Goal: Navigation & Orientation: Understand site structure

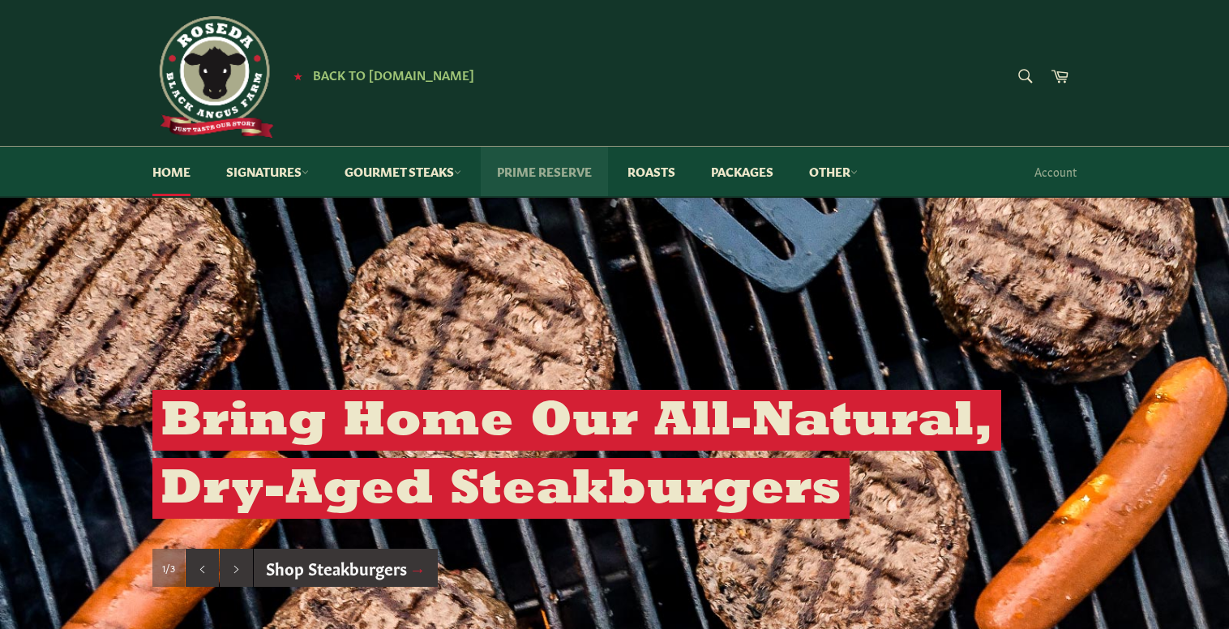
click at [571, 166] on link "Prime Reserve" at bounding box center [544, 171] width 127 height 49
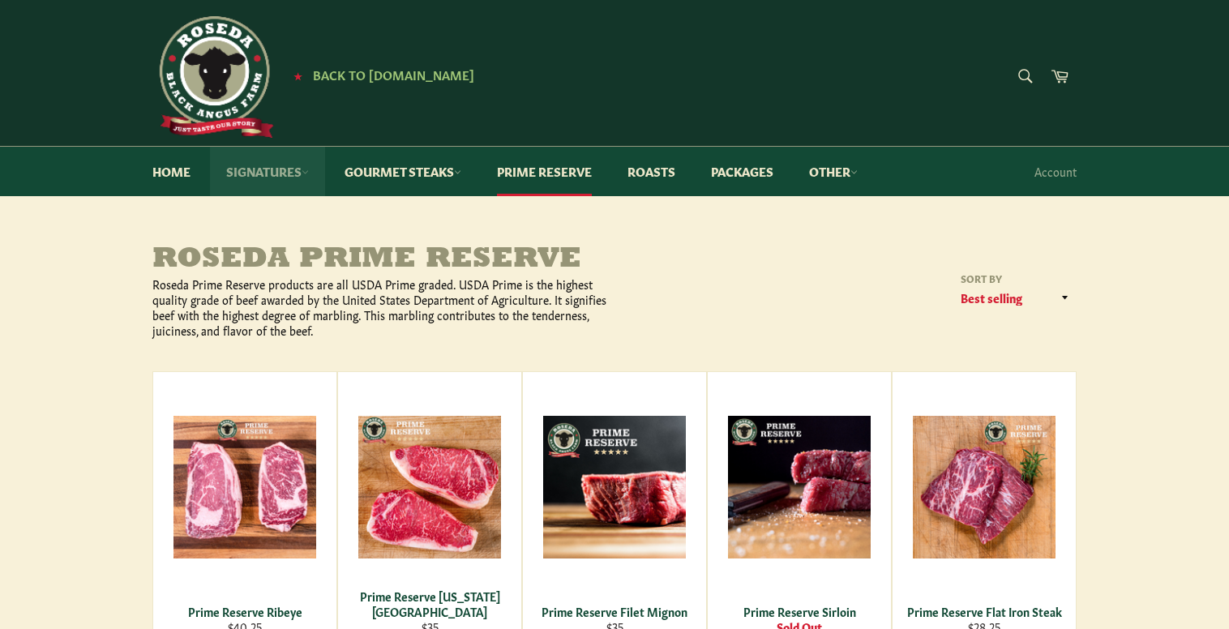
click at [265, 170] on link "Signatures" at bounding box center [267, 171] width 115 height 49
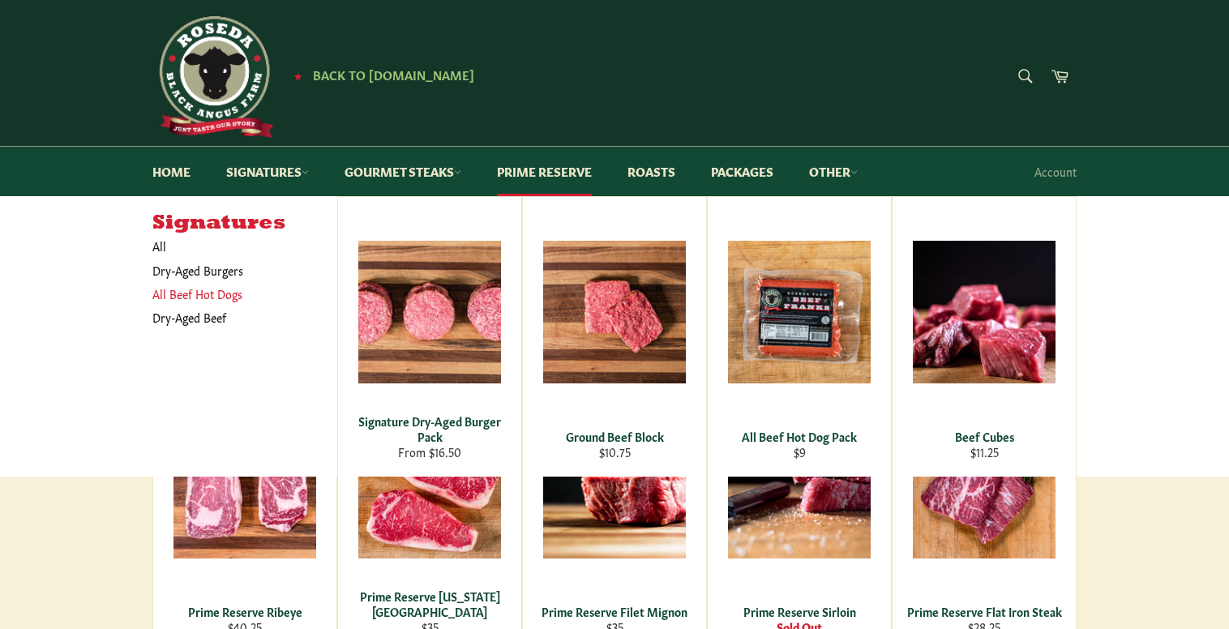
click at [170, 299] on link "All Beef Hot Dogs" at bounding box center [232, 294] width 177 height 24
click at [420, 171] on link "Gourmet Steaks" at bounding box center [402, 171] width 149 height 49
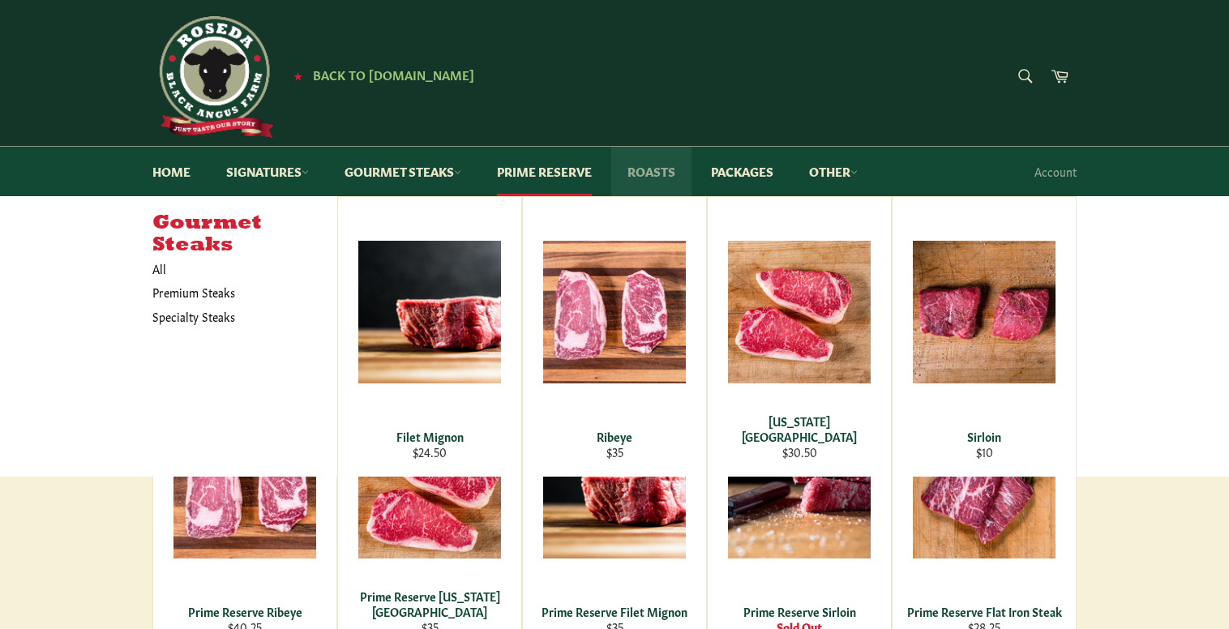
click at [691, 173] on link "Roasts" at bounding box center [651, 171] width 80 height 49
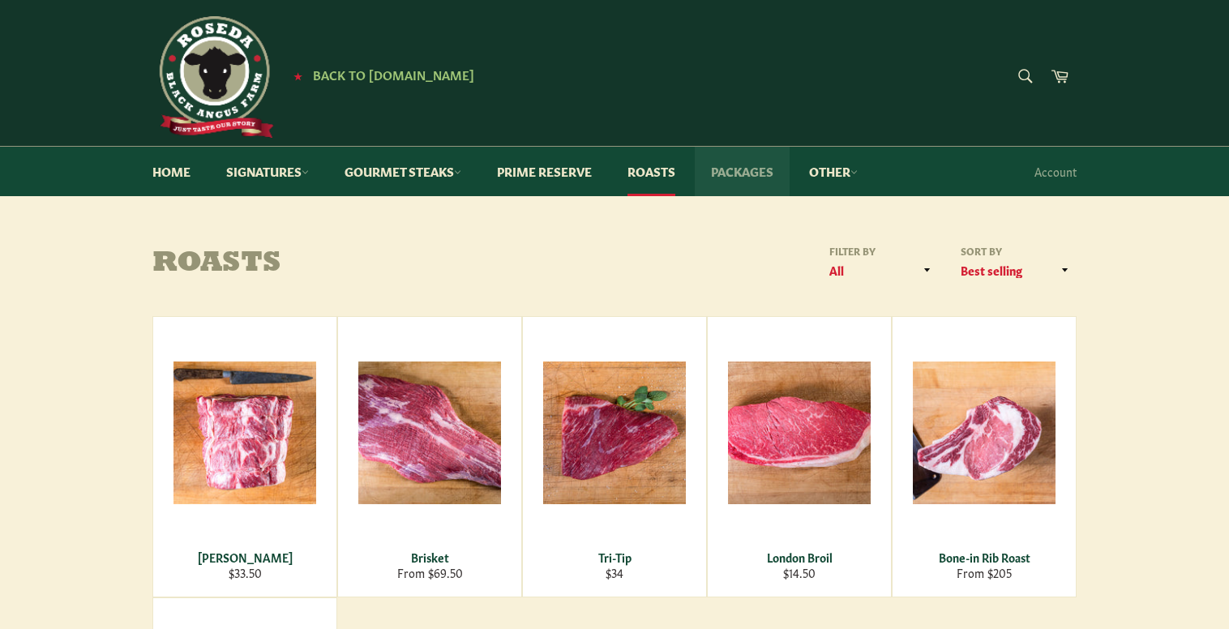
click at [739, 178] on link "Packages" at bounding box center [742, 171] width 95 height 49
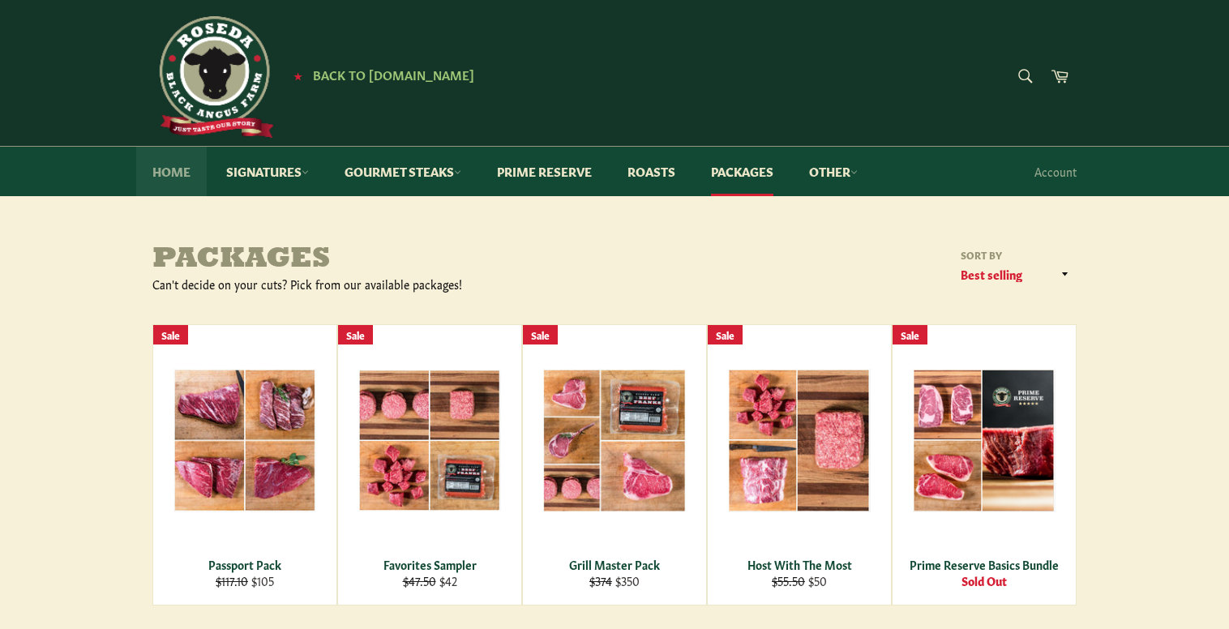
click at [156, 169] on link "Home" at bounding box center [171, 171] width 71 height 49
